Goal: Task Accomplishment & Management: Complete application form

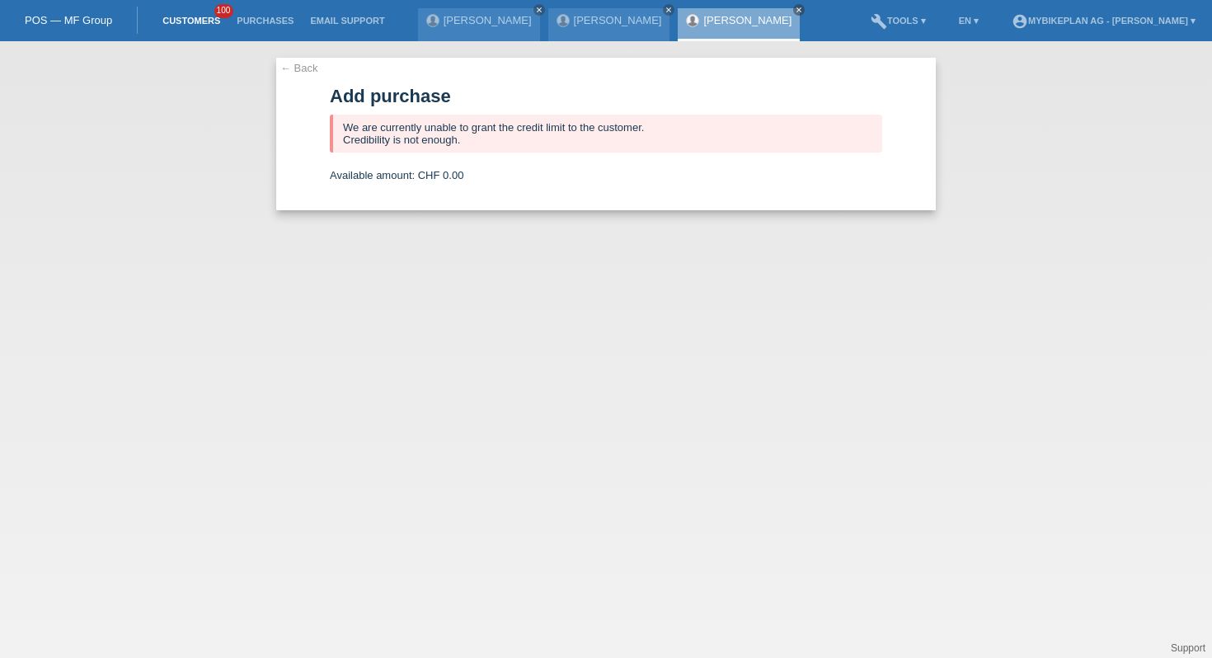
click at [168, 23] on link "Customers" at bounding box center [191, 21] width 74 height 10
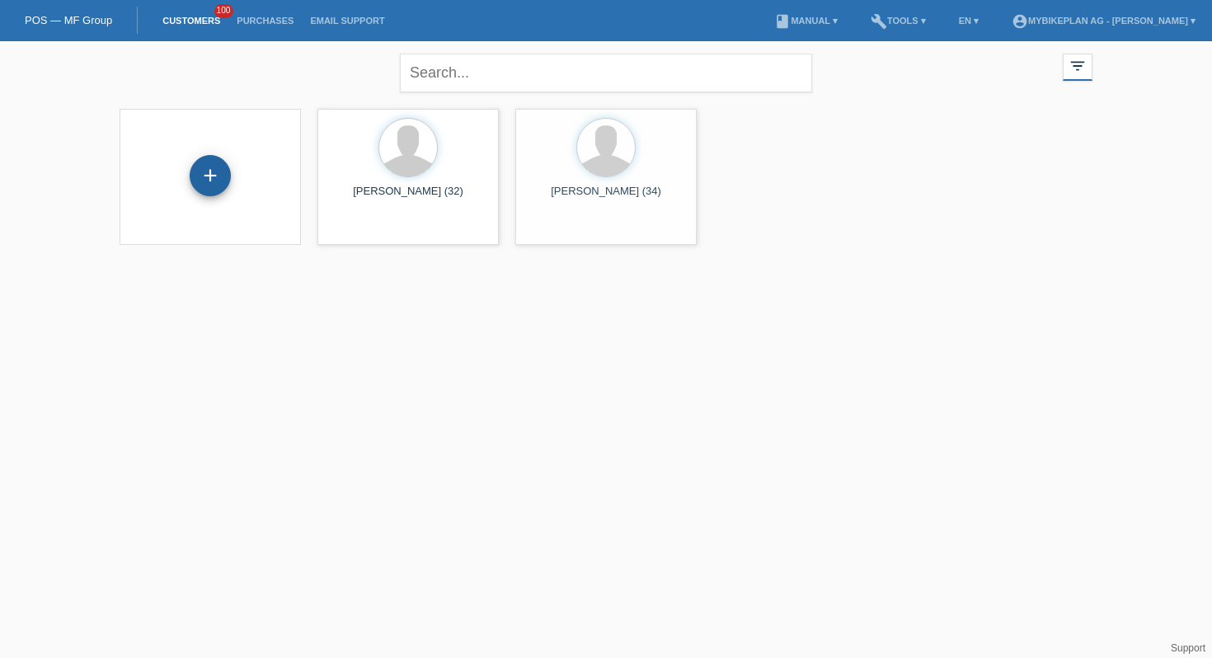
click at [205, 172] on div "+" at bounding box center [210, 175] width 41 height 41
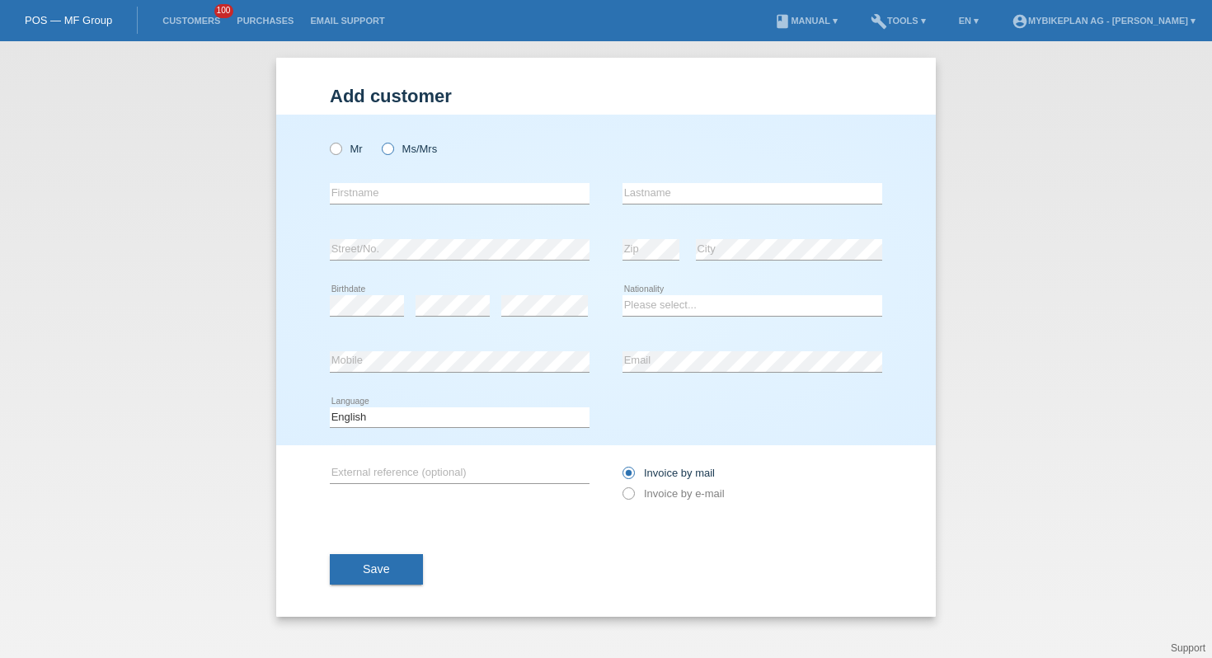
click at [379, 140] on icon at bounding box center [379, 140] width 0 height 0
click at [388, 145] on input "Ms/Mrs" at bounding box center [387, 148] width 11 height 11
radio input "true"
click at [346, 188] on input "text" at bounding box center [460, 193] width 260 height 21
paste input "[PERSON_NAME]"
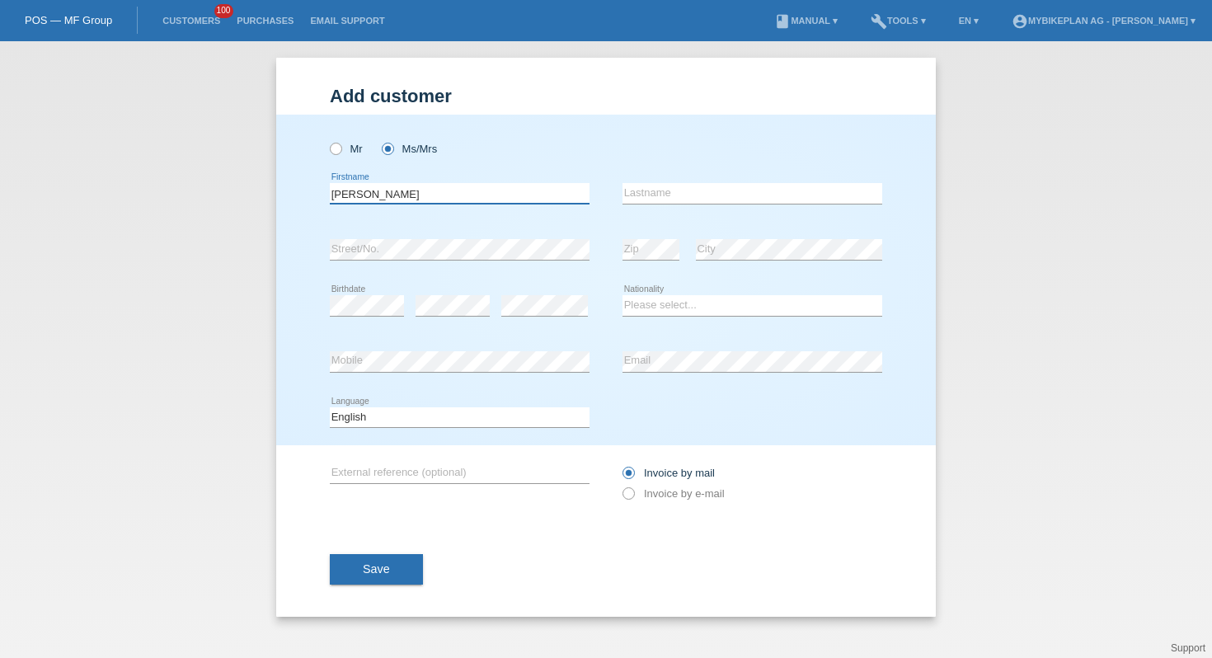
click at [364, 194] on input "[PERSON_NAME]" at bounding box center [460, 193] width 260 height 21
type input "Sajra"
paste input "Kaufmann"
type input "Kaufmann"
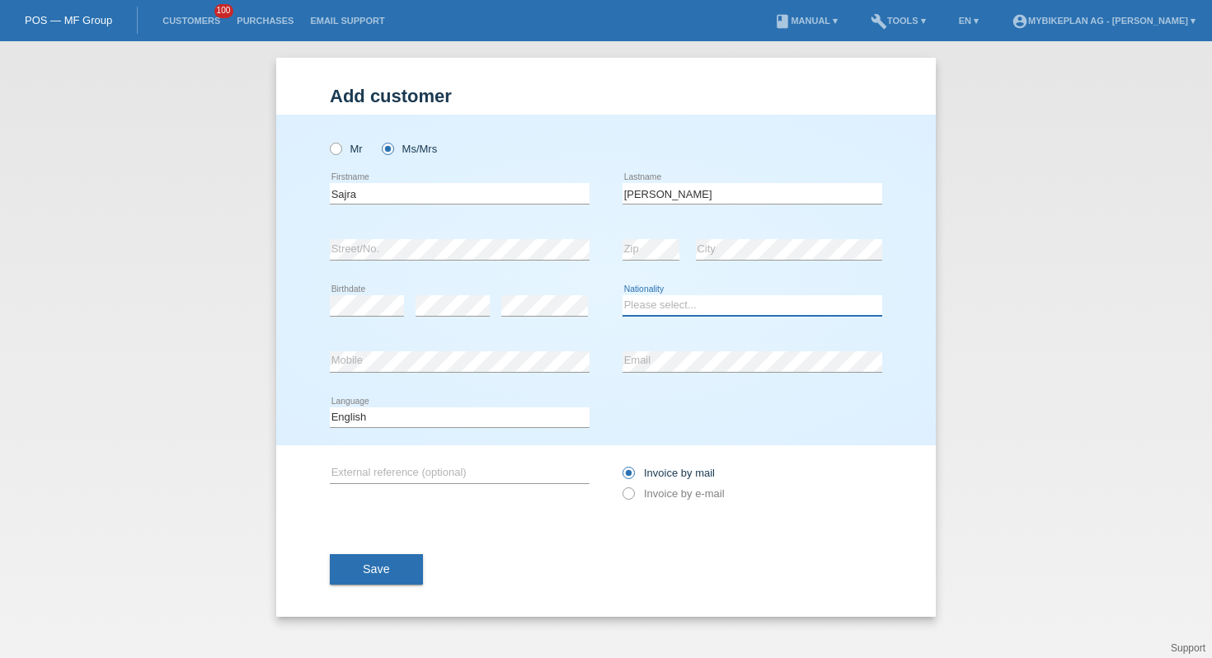
select select "CH"
click at [448, 421] on select "Deutsch Français Italiano English" at bounding box center [460, 417] width 260 height 20
select select "de"
click at [729, 502] on div "Invoice by mail Invoice by e-mail" at bounding box center [753, 483] width 260 height 41
click at [700, 496] on label "Invoice by e-mail" at bounding box center [674, 493] width 102 height 12
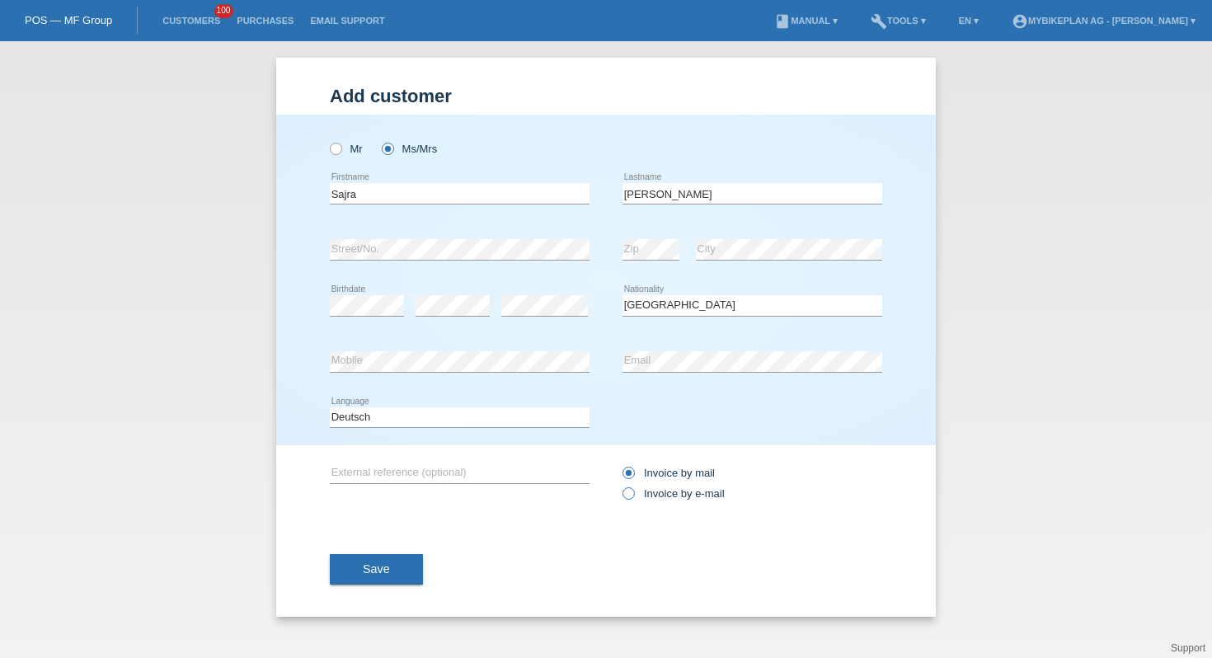
click at [633, 496] on input "Invoice by e-mail" at bounding box center [628, 497] width 11 height 21
radio input "true"
click at [366, 568] on span "Save" at bounding box center [376, 568] width 27 height 13
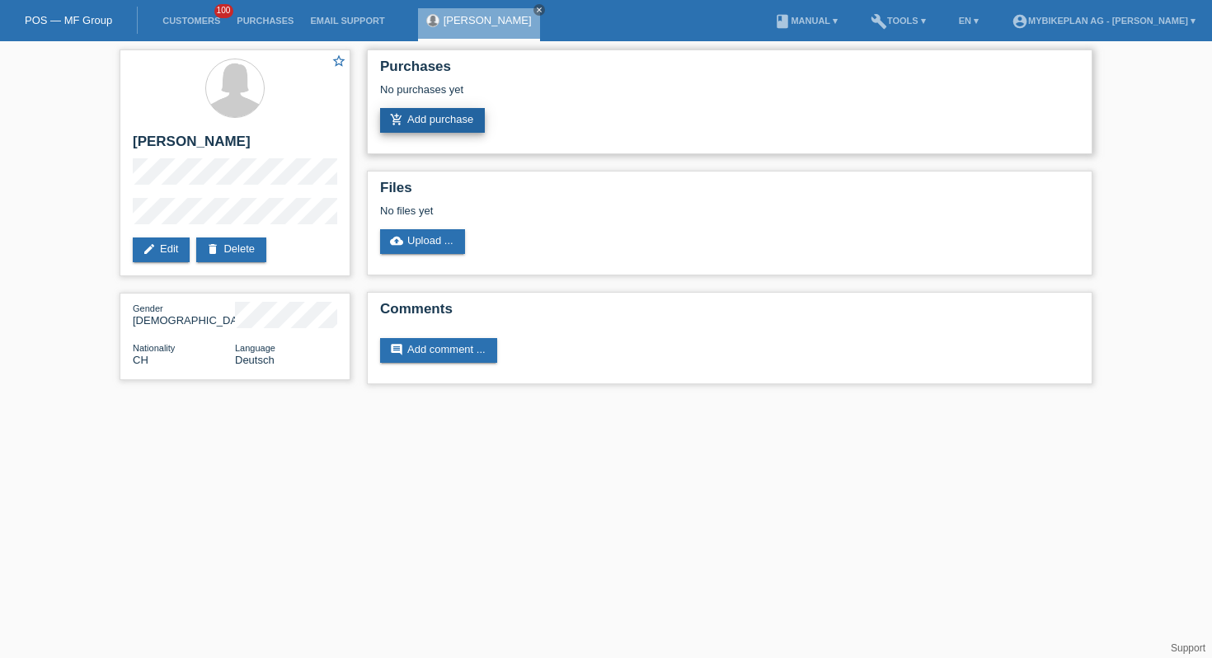
click at [452, 128] on link "add_shopping_cart Add purchase" at bounding box center [432, 120] width 105 height 25
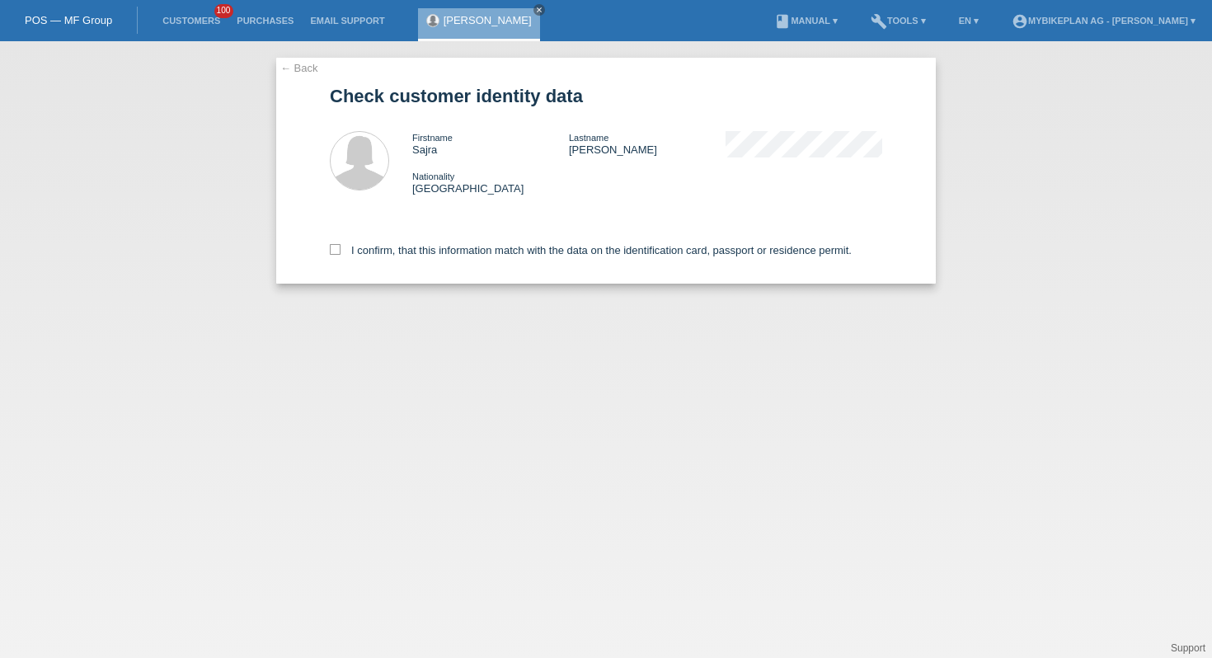
click at [350, 261] on div "I confirm, that this information match with the data on the identification card…" at bounding box center [606, 247] width 553 height 73
click at [359, 256] on label "I confirm, that this information match with the data on the identification card…" at bounding box center [591, 250] width 522 height 12
click at [341, 255] on input "I confirm, that this information match with the data on the identification card…" at bounding box center [335, 249] width 11 height 11
checkbox input "true"
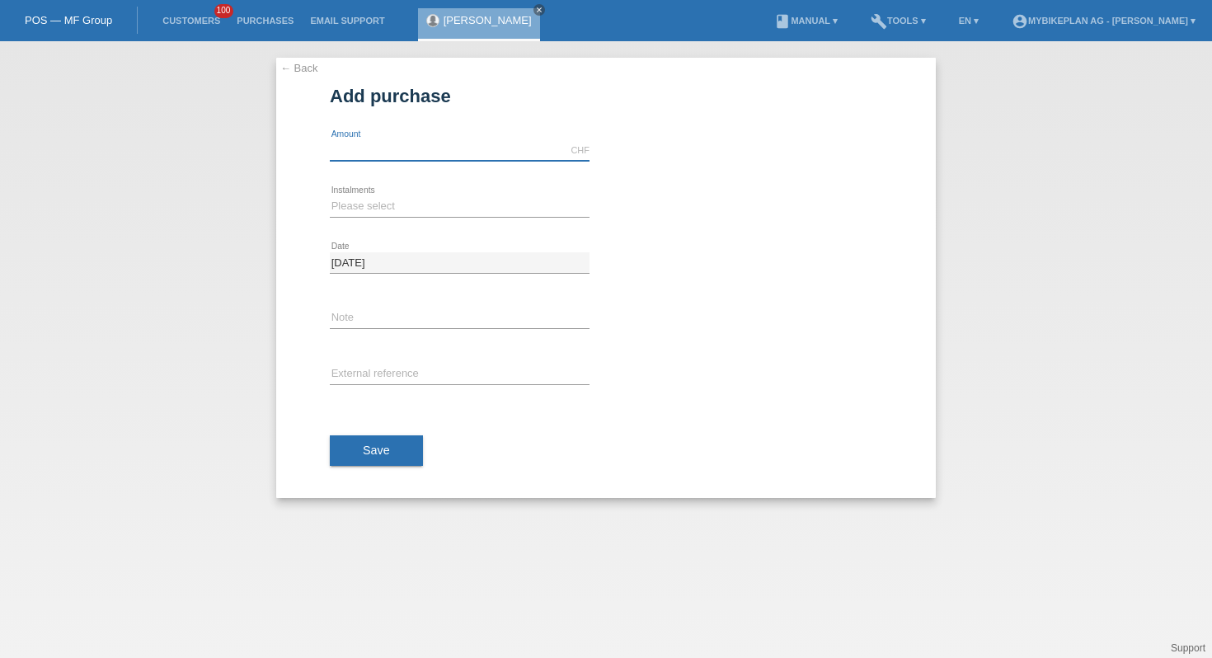
click at [421, 153] on input "text" at bounding box center [460, 150] width 260 height 21
type input "6045.00"
click at [372, 198] on select "Please select 6 instalments 12 instalments 18 instalments 24 instalments 36 ins…" at bounding box center [460, 206] width 260 height 20
select select "487"
click at [377, 371] on input "text" at bounding box center [460, 375] width 260 height 21
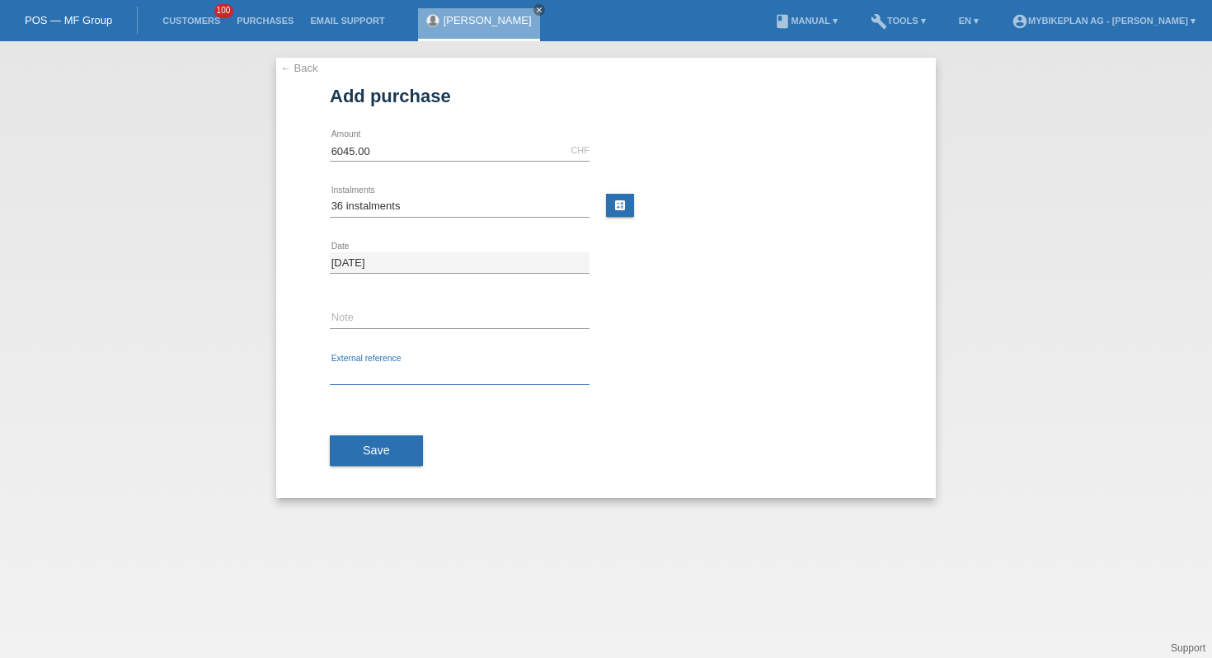
paste input "42672339776"
type input "42672339776"
click at [374, 452] on span "Save" at bounding box center [376, 450] width 27 height 13
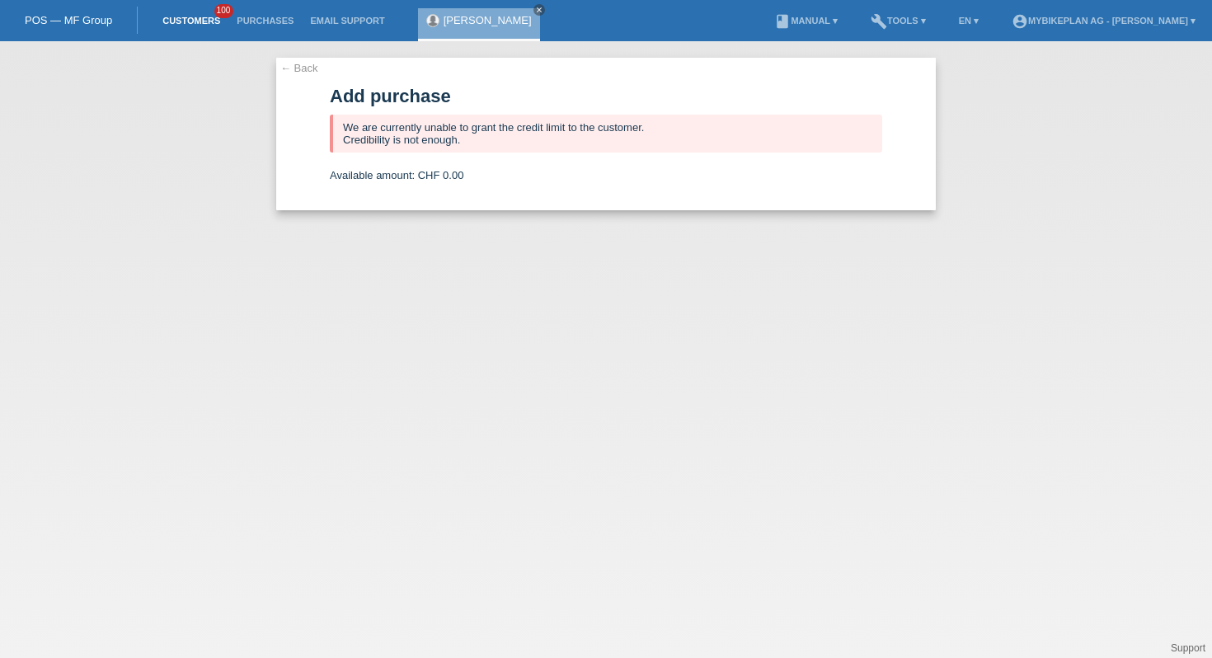
click at [195, 21] on link "Customers" at bounding box center [191, 21] width 74 height 10
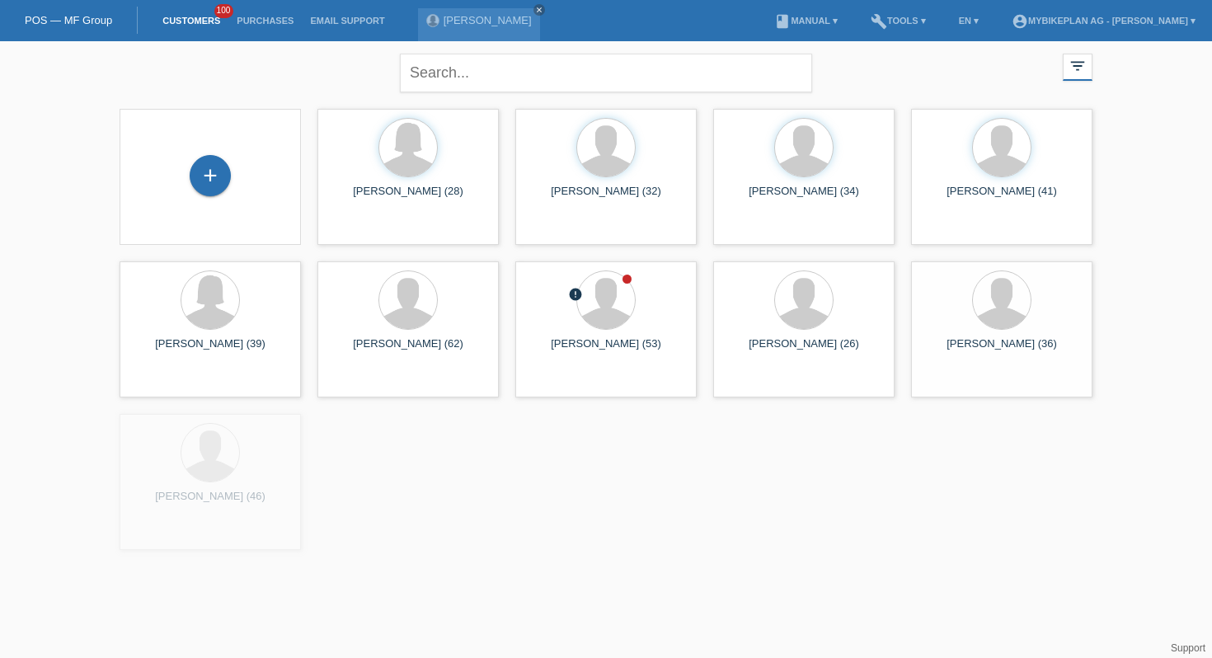
click at [165, 101] on div "+ [PERSON_NAME] (28) launch Show launch" at bounding box center [606, 330] width 990 height 458
